Goal: Task Accomplishment & Management: Manage account settings

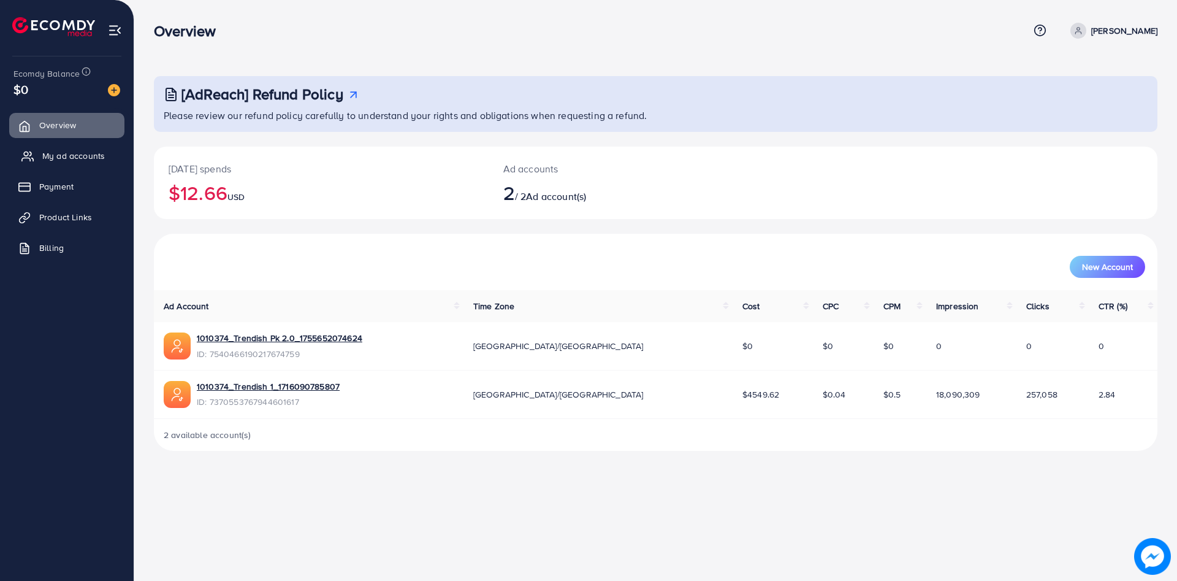
click at [96, 162] on link "My ad accounts" at bounding box center [66, 155] width 115 height 25
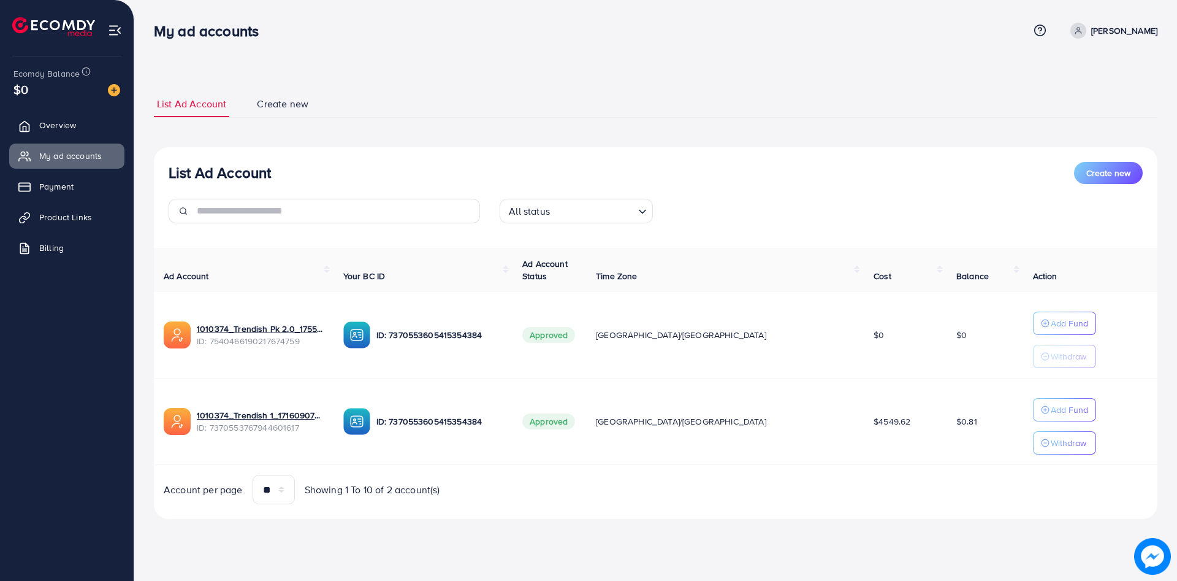
click at [353, 42] on div "My ad accounts Help Center Contact Support Term and policy About Us Sayyam Jutt…" at bounding box center [656, 30] width 1004 height 33
